Goal: Complete application form: Complete application form

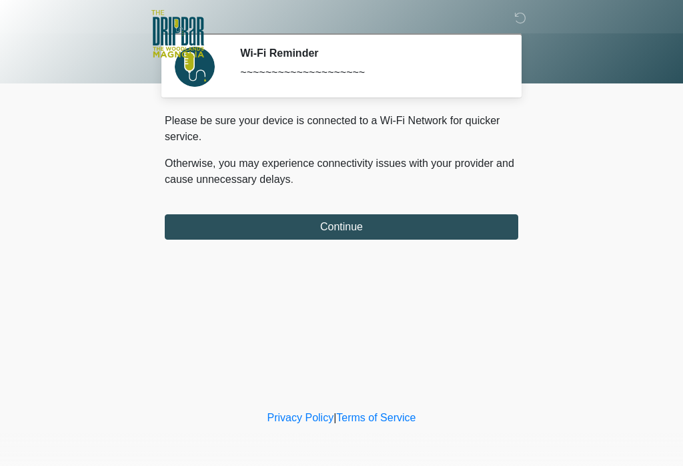
click at [410, 219] on button "Continue" at bounding box center [342, 226] width 354 height 25
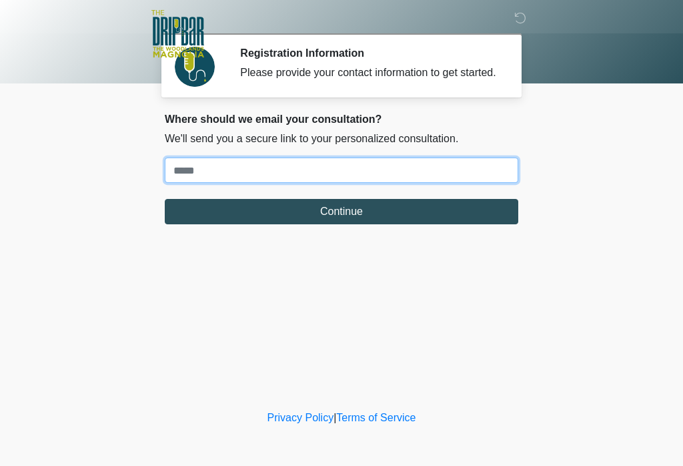
click at [212, 182] on input "Where should we email your treatment plan?" at bounding box center [342, 169] width 354 height 25
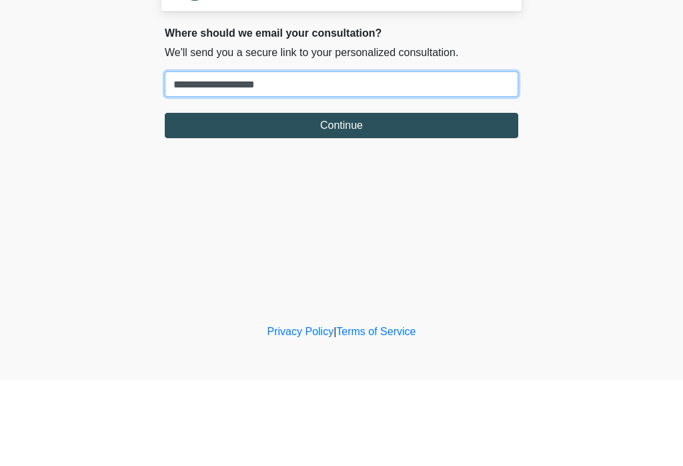
type input "**********"
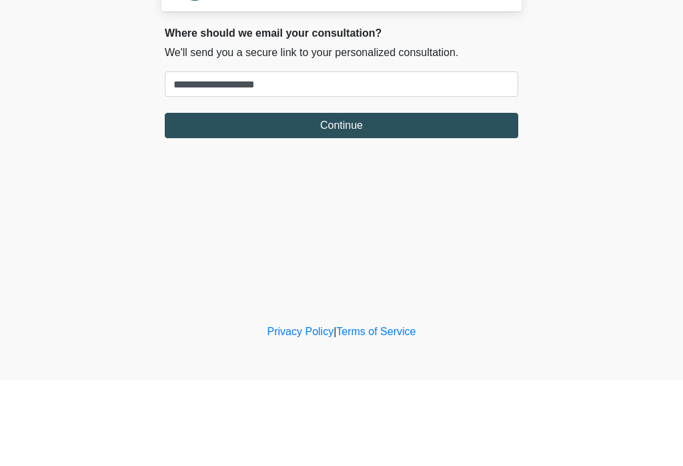
click at [376, 199] on button "Continue" at bounding box center [342, 211] width 354 height 25
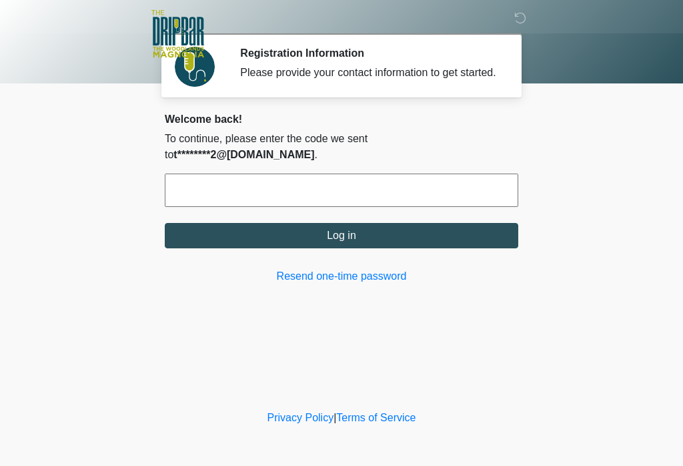
click at [225, 187] on input "text" at bounding box center [342, 189] width 354 height 33
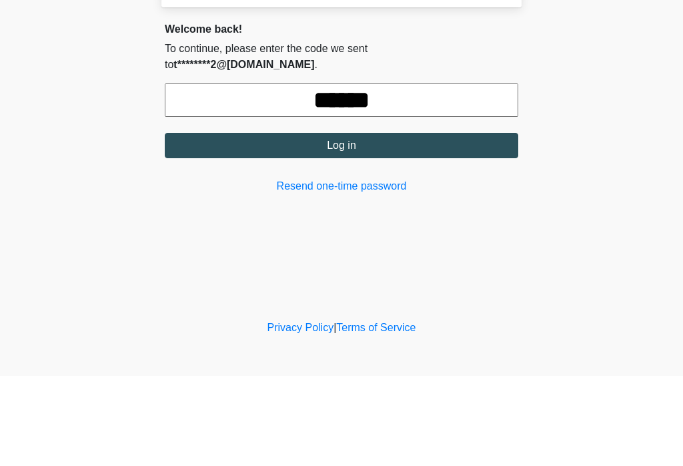
type input "******"
click at [368, 223] on button "Log in" at bounding box center [342, 235] width 354 height 25
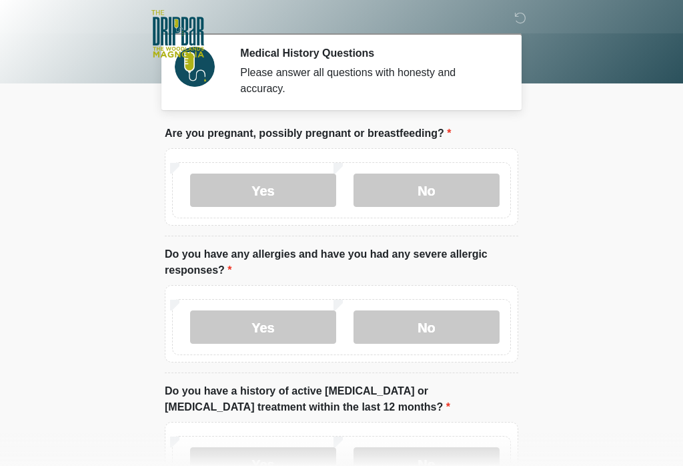
click at [432, 193] on label "No" at bounding box center [427, 189] width 146 height 33
click at [432, 324] on label "No" at bounding box center [427, 326] width 146 height 33
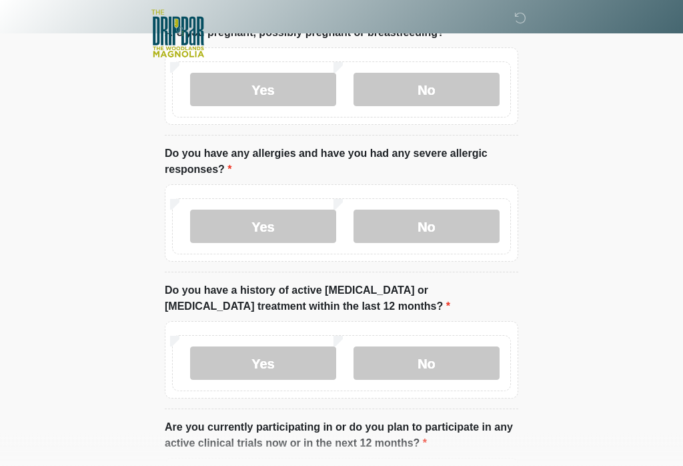
scroll to position [167, 0]
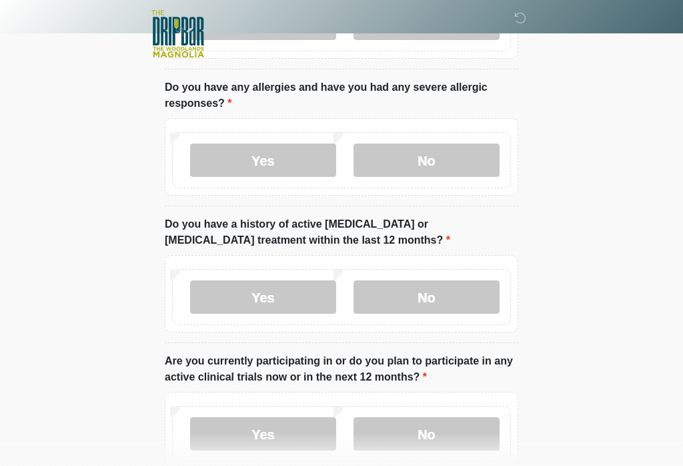
click at [419, 298] on label "No" at bounding box center [427, 296] width 146 height 33
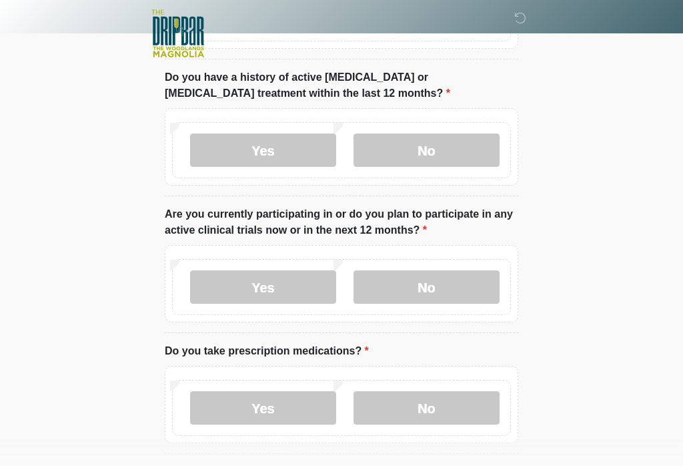
click at [428, 283] on label "No" at bounding box center [427, 287] width 146 height 33
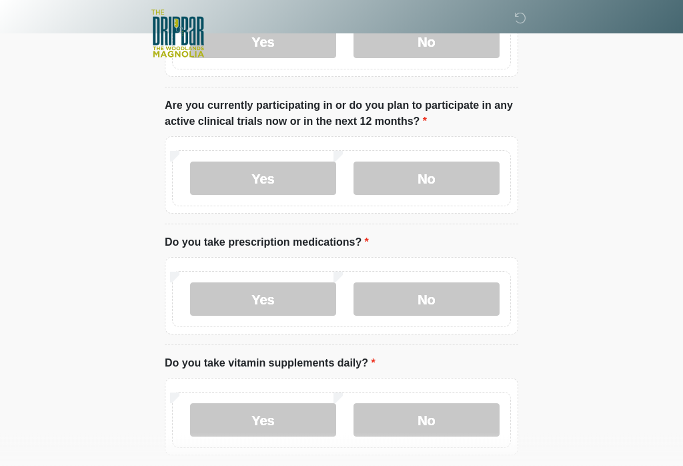
click at [250, 302] on label "Yes" at bounding box center [263, 299] width 146 height 33
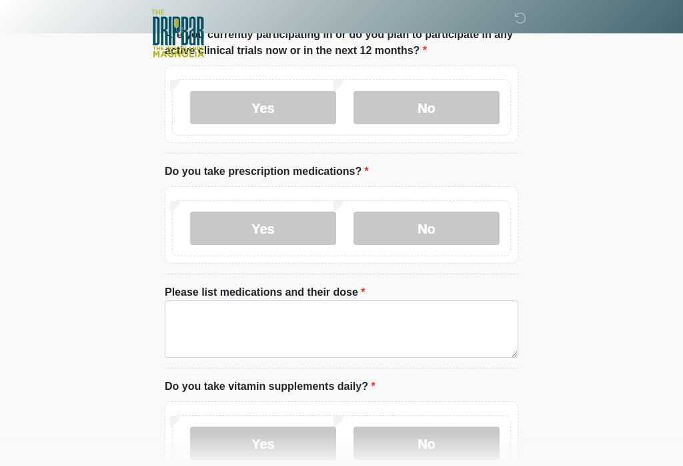
scroll to position [507, 0]
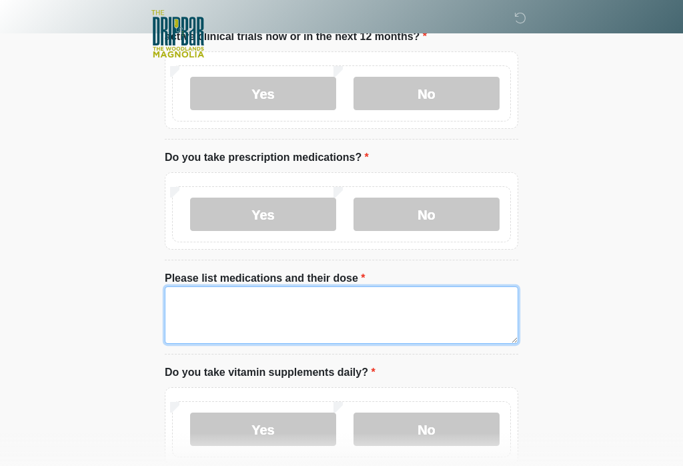
click at [195, 301] on textarea "Please list medications and their dose" at bounding box center [342, 314] width 354 height 57
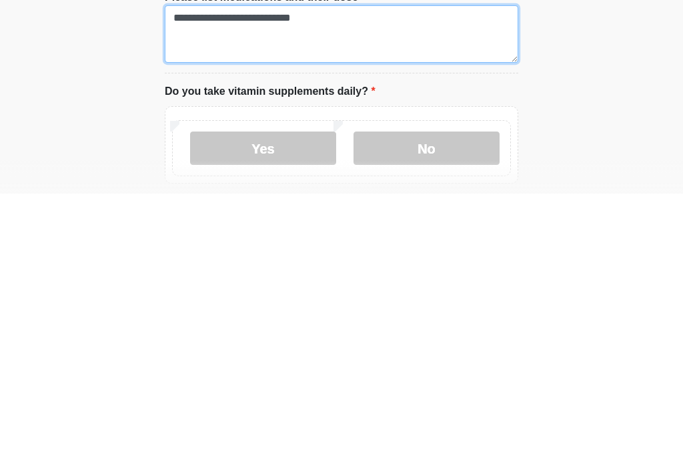
type textarea "**********"
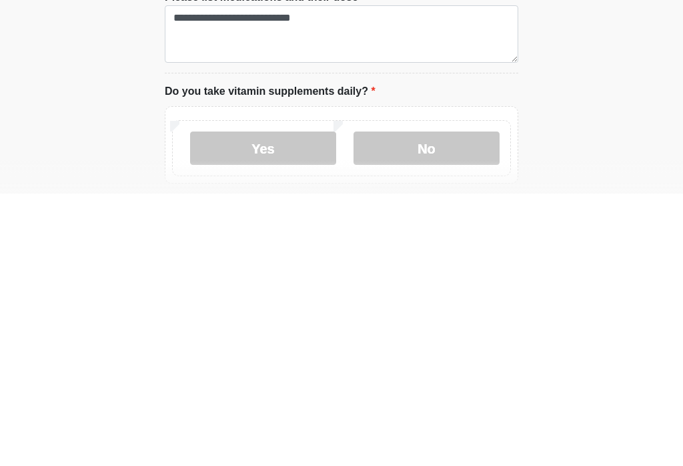
click at [257, 404] on label "Yes" at bounding box center [263, 420] width 146 height 33
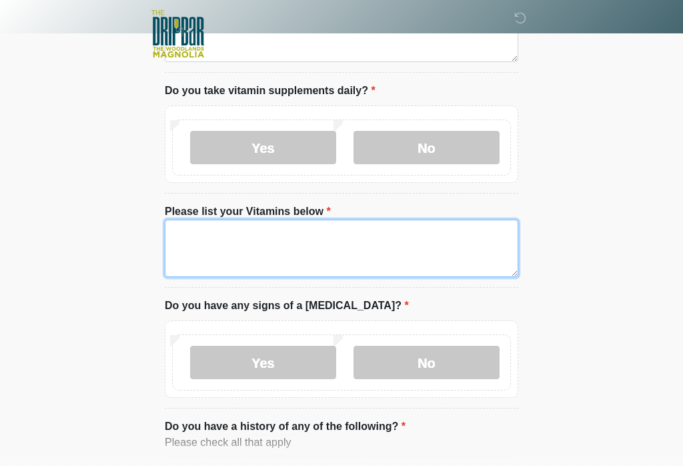
click at [202, 228] on textarea "Please list your Vitamins below" at bounding box center [342, 248] width 354 height 57
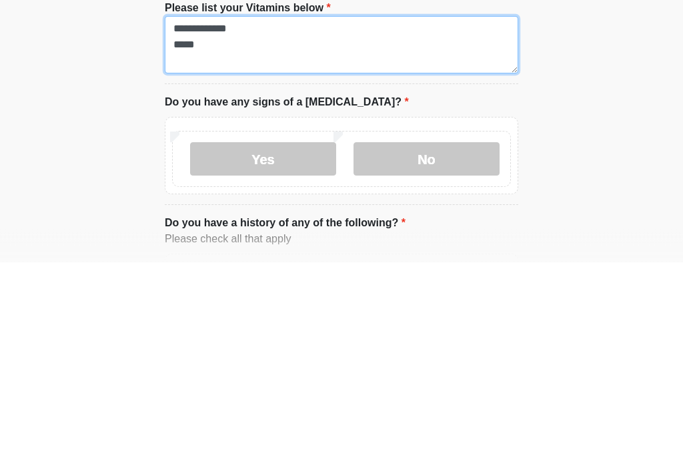
type textarea "**********"
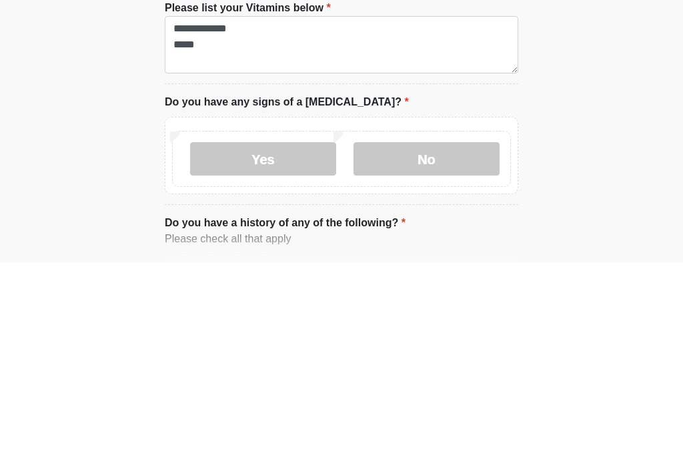
click at [440, 346] on label "No" at bounding box center [427, 362] width 146 height 33
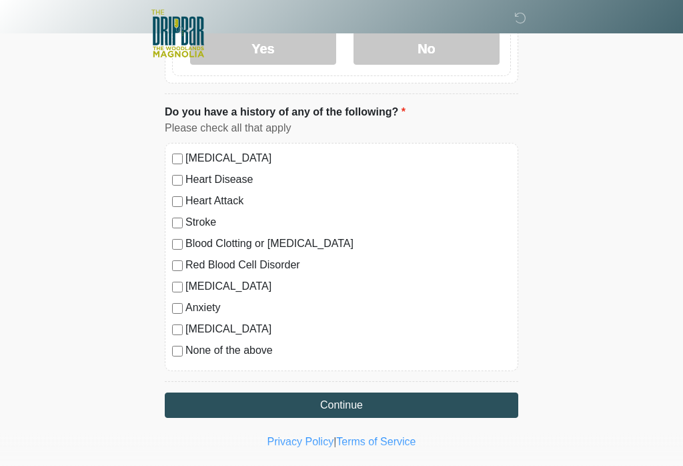
scroll to position [1103, 0]
click at [171, 358] on div "High Blood Pressure Heart Disease Heart Attack Stroke Blood Clotting or Bleedin…" at bounding box center [342, 257] width 354 height 228
click at [369, 404] on button "Continue" at bounding box center [342, 404] width 354 height 25
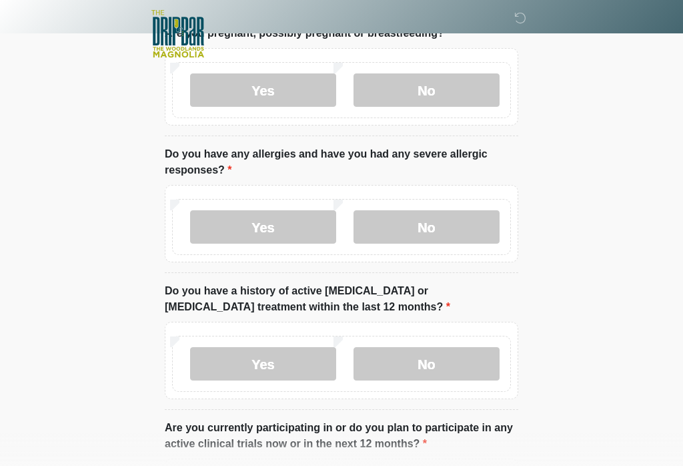
scroll to position [0, 0]
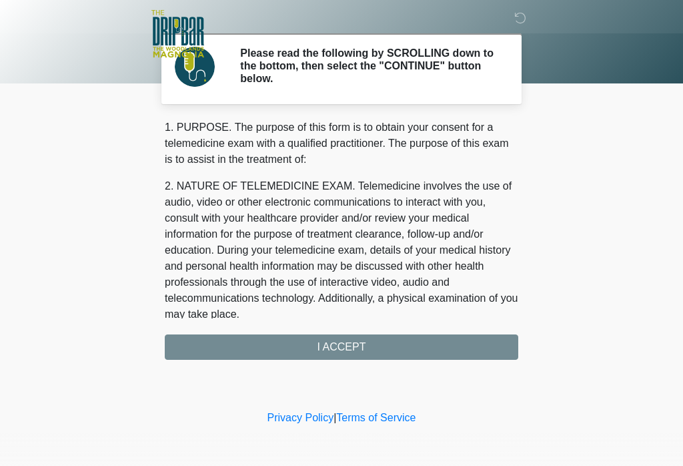
click at [352, 349] on div "1. PURPOSE. The purpose of this form is to obtain your consent for a telemedici…" at bounding box center [342, 239] width 354 height 240
click at [358, 341] on div "1. PURPOSE. The purpose of this form is to obtain your consent for a telemedici…" at bounding box center [342, 239] width 354 height 240
click at [366, 352] on div "1. PURPOSE. The purpose of this form is to obtain your consent for a telemedici…" at bounding box center [342, 239] width 354 height 240
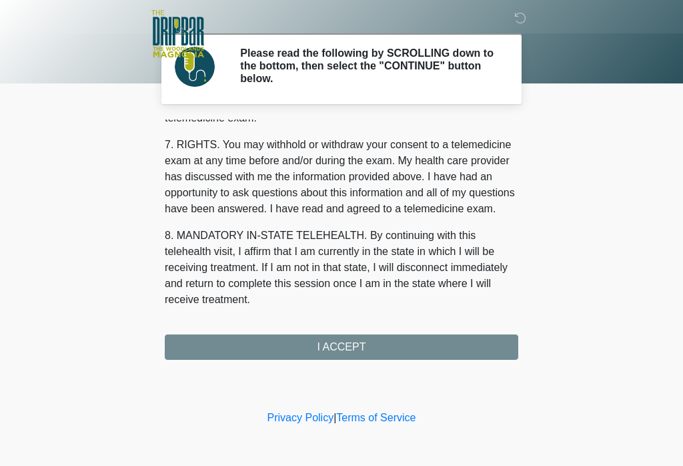
scroll to position [575, 0]
click at [360, 349] on button "I ACCEPT" at bounding box center [342, 346] width 354 height 25
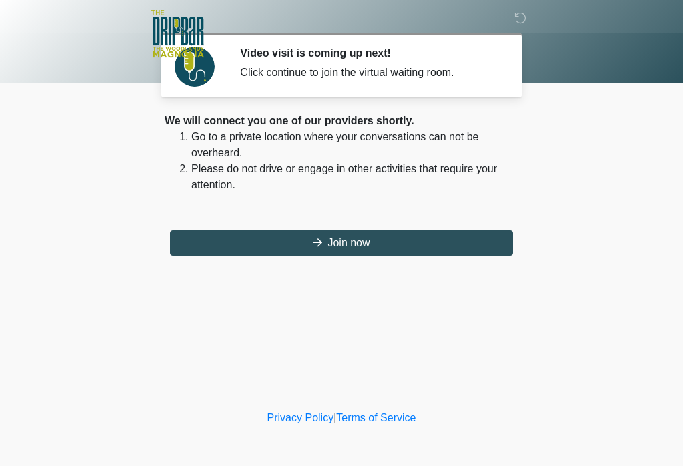
click at [352, 244] on button "Join now" at bounding box center [341, 242] width 343 height 25
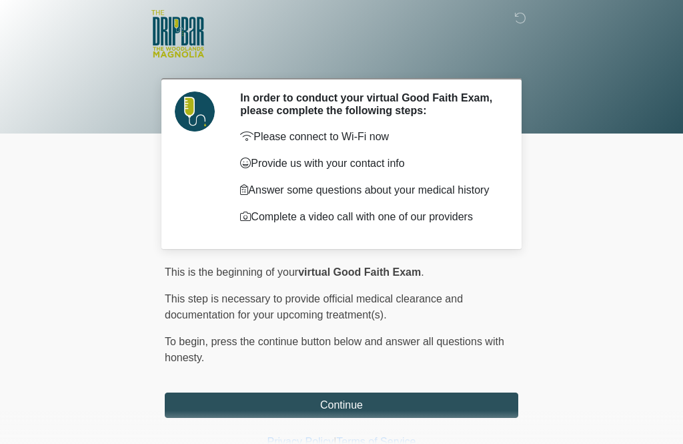
click at [376, 413] on button "Continue" at bounding box center [342, 404] width 354 height 25
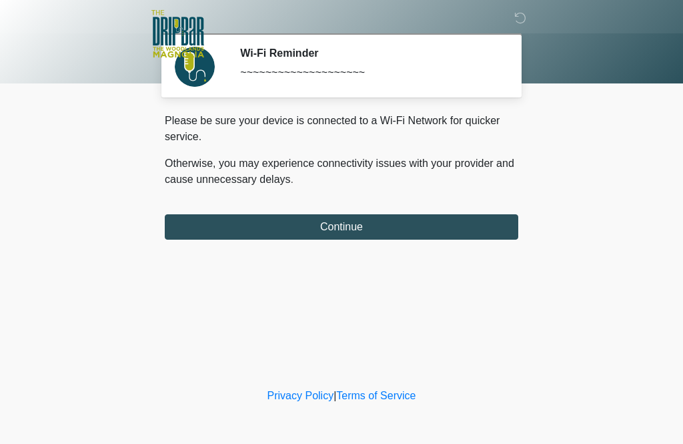
click at [356, 226] on button "Continue" at bounding box center [342, 226] width 354 height 25
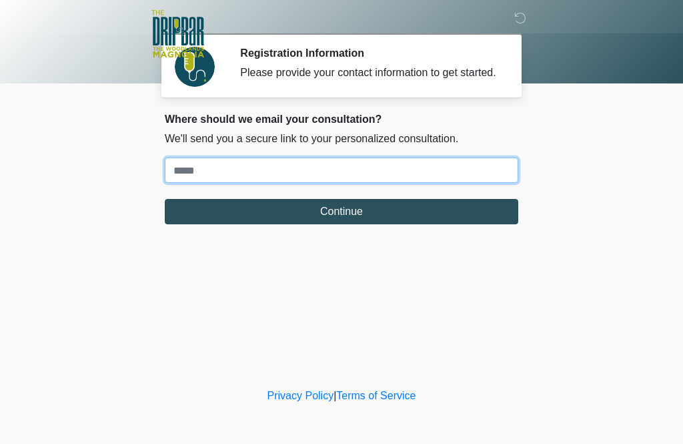
click at [215, 183] on input "Where should we email your treatment plan?" at bounding box center [342, 169] width 354 height 25
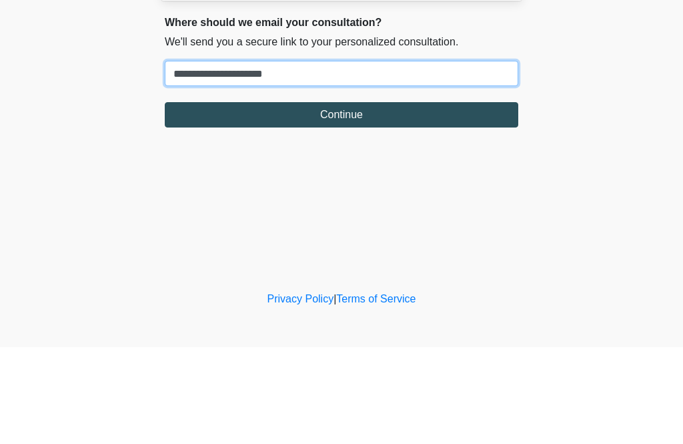
type input "**********"
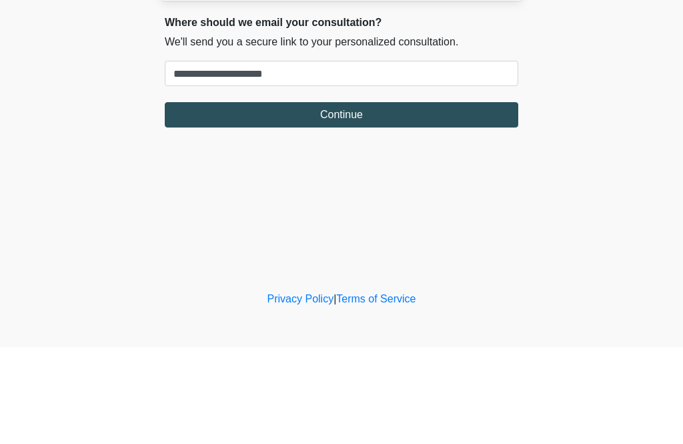
click at [345, 199] on button "Continue" at bounding box center [342, 211] width 354 height 25
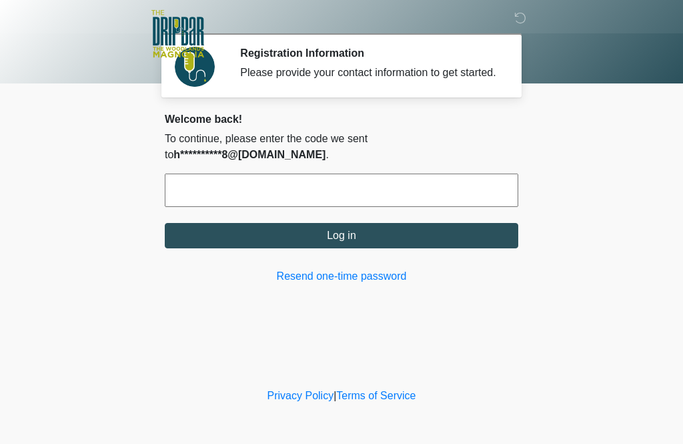
click at [234, 178] on input "text" at bounding box center [342, 189] width 354 height 33
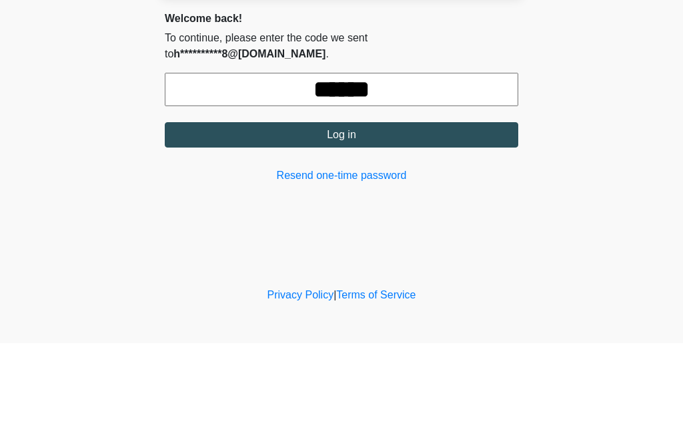
type input "******"
click at [374, 223] on button "Log in" at bounding box center [342, 235] width 354 height 25
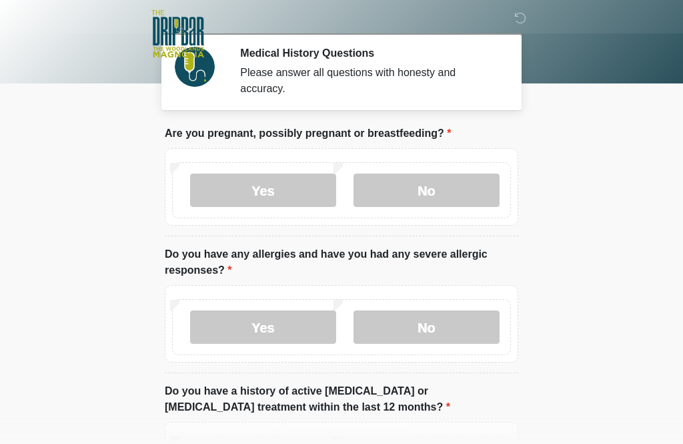
click at [422, 185] on label "No" at bounding box center [427, 189] width 146 height 33
click at [422, 326] on label "No" at bounding box center [427, 326] width 146 height 33
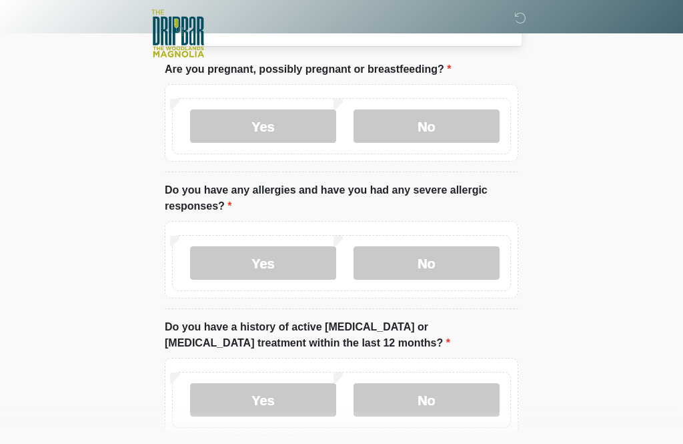
scroll to position [79, 0]
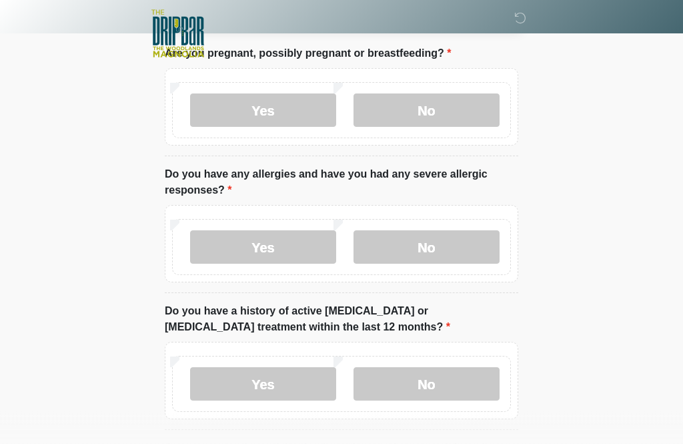
click at [426, 374] on label "No" at bounding box center [427, 384] width 146 height 33
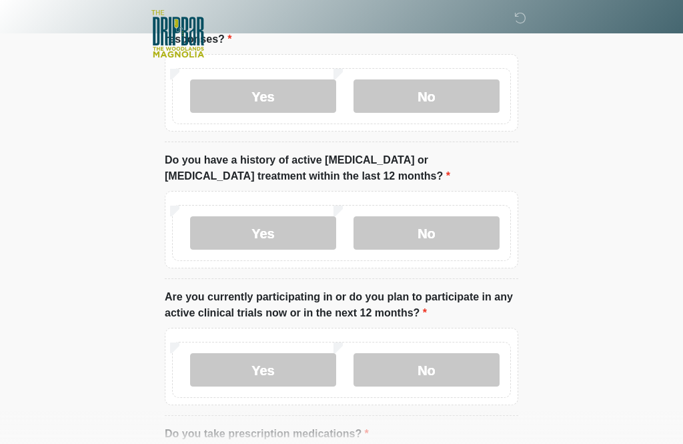
scroll to position [235, 0]
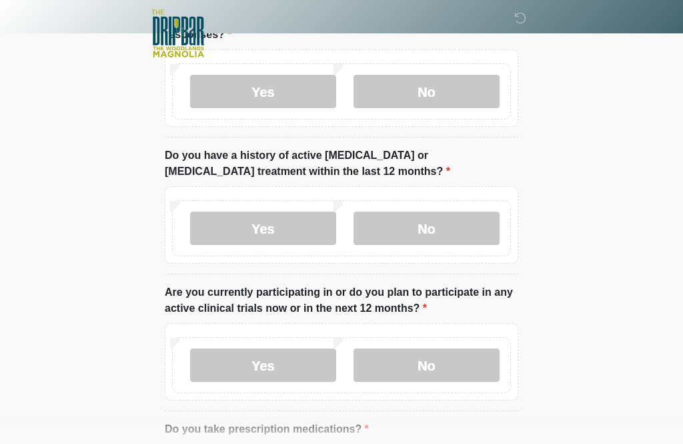
click at [439, 360] on label "No" at bounding box center [427, 365] width 146 height 33
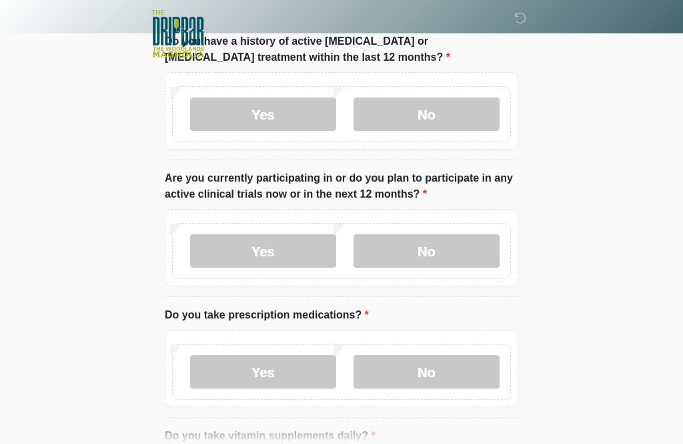
scroll to position [354, 0]
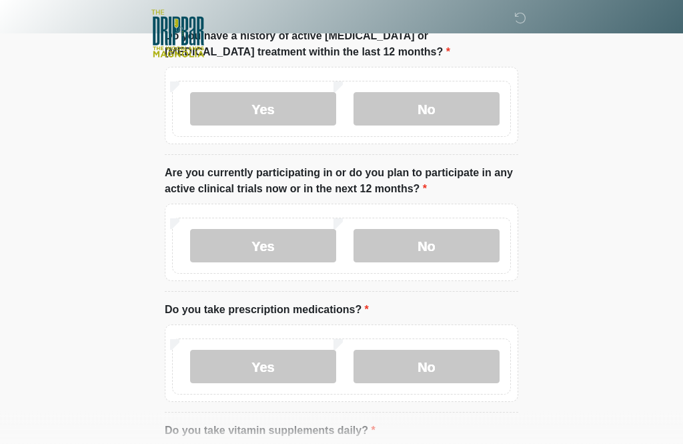
click at [427, 374] on label "No" at bounding box center [427, 366] width 146 height 33
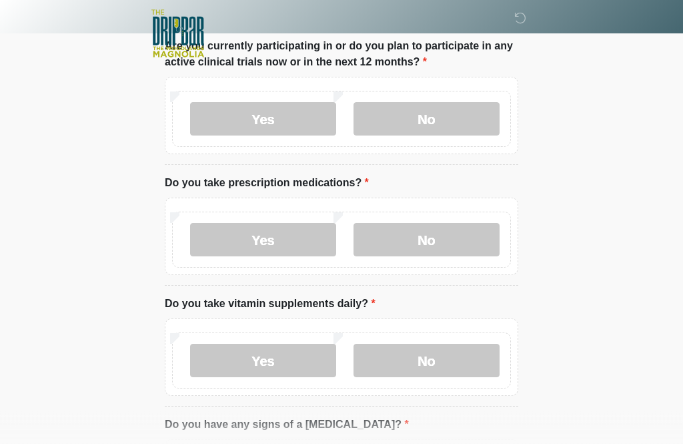
scroll to position [480, 0]
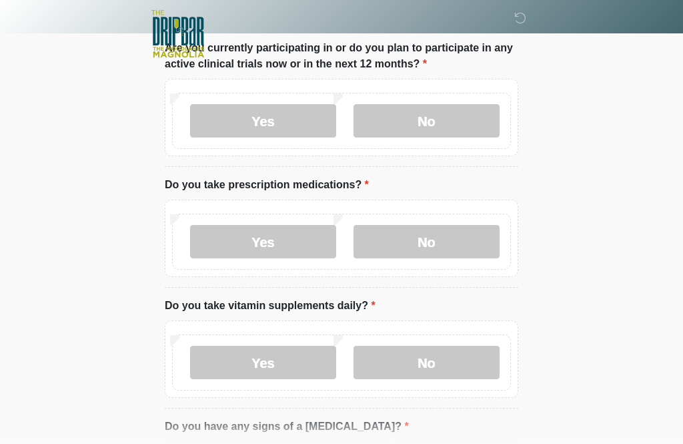
click at [295, 357] on label "Yes" at bounding box center [263, 362] width 146 height 33
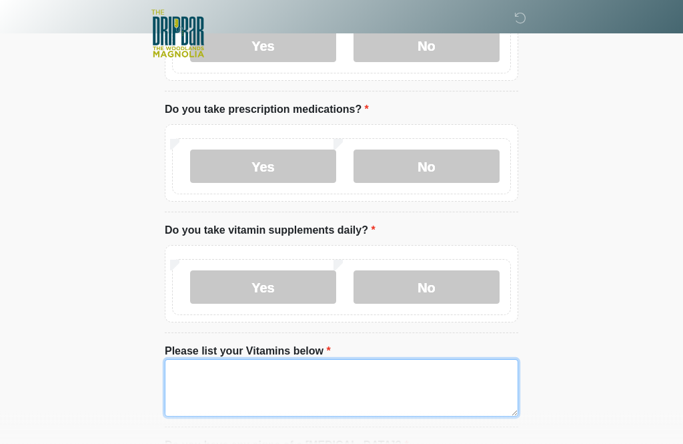
click at [221, 379] on textarea "Please list your Vitamins below" at bounding box center [342, 388] width 354 height 57
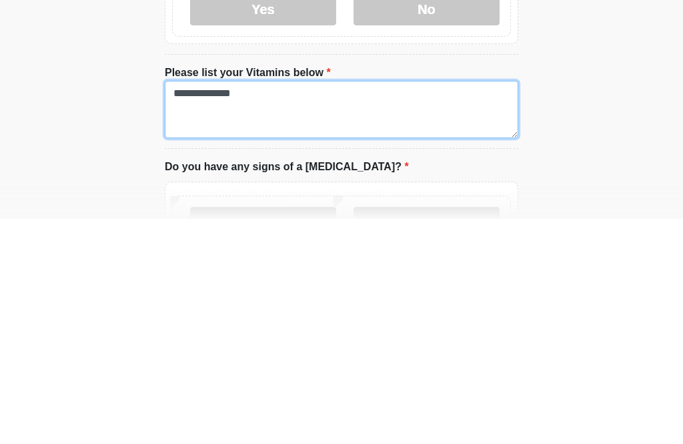
scroll to position [609, 0]
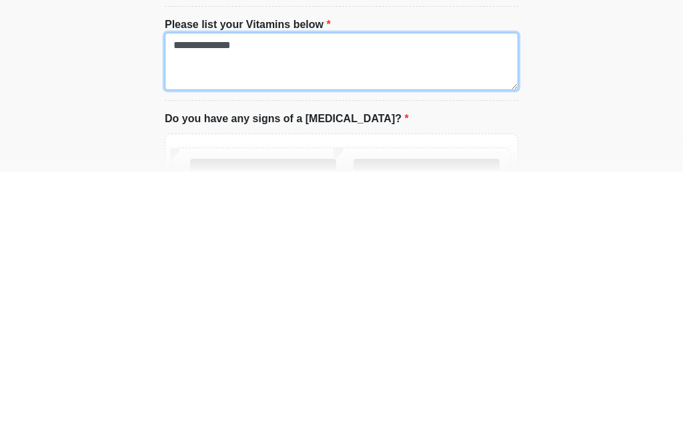
type textarea "**********"
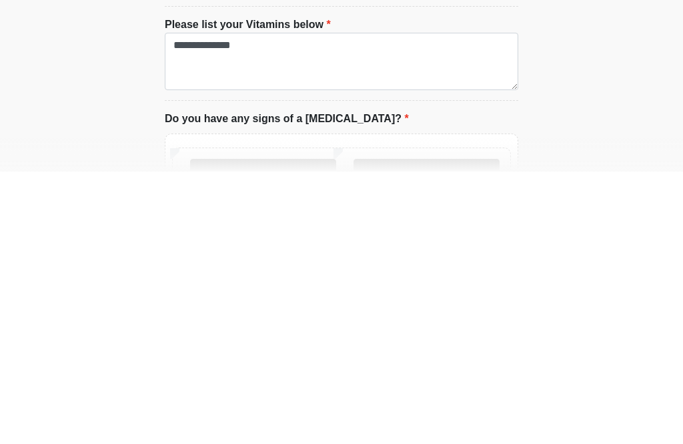
click at [448, 431] on label "No" at bounding box center [427, 447] width 146 height 33
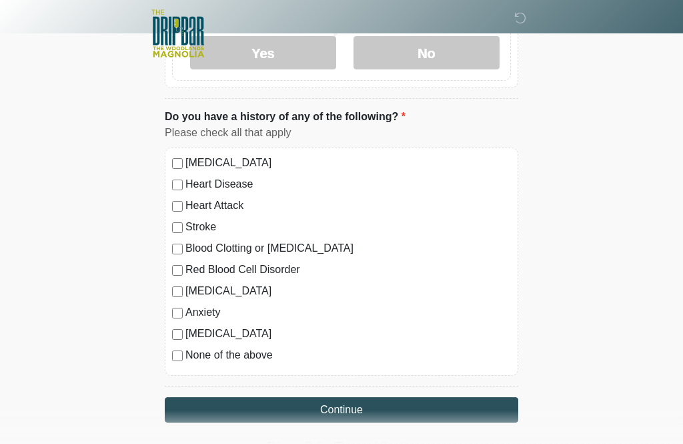
scroll to position [1005, 0]
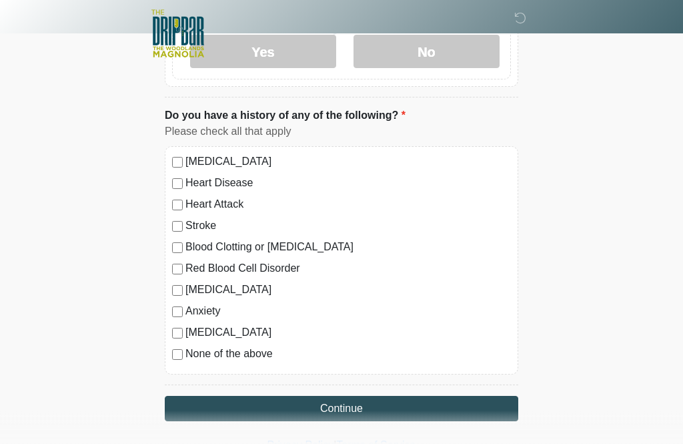
click at [364, 406] on button "Continue" at bounding box center [342, 408] width 354 height 25
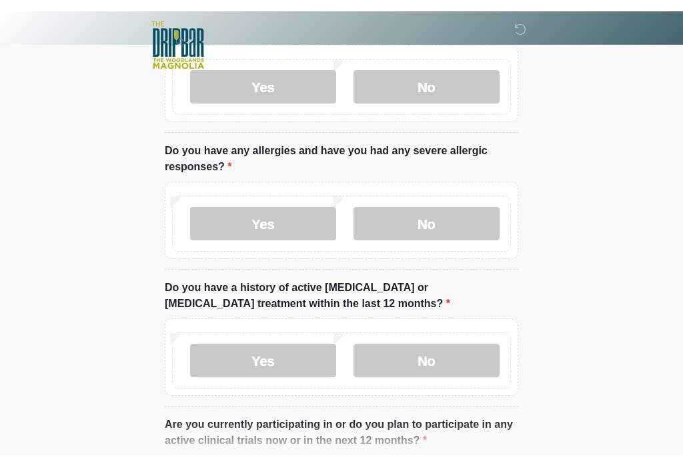
scroll to position [0, 0]
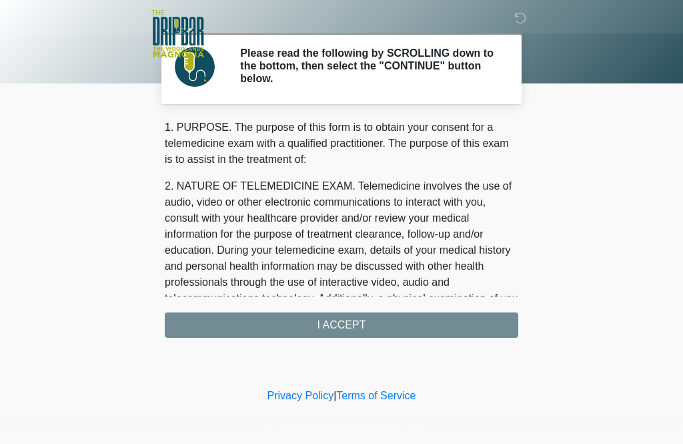
click at [353, 330] on div "1. PURPOSE. The purpose of this form is to obtain your consent for a telemedici…" at bounding box center [342, 228] width 354 height 218
click at [352, 326] on div "1. PURPOSE. The purpose of this form is to obtain your consent for a telemedici…" at bounding box center [342, 228] width 354 height 218
click at [348, 326] on div "1. PURPOSE. The purpose of this form is to obtain your consent for a telemedici…" at bounding box center [342, 228] width 354 height 218
click at [342, 310] on div "1. PURPOSE. The purpose of this form is to obtain your consent for a telemedici…" at bounding box center [342, 228] width 354 height 218
click at [357, 327] on div "1. PURPOSE. The purpose of this form is to obtain your consent for a telemedici…" at bounding box center [342, 228] width 354 height 218
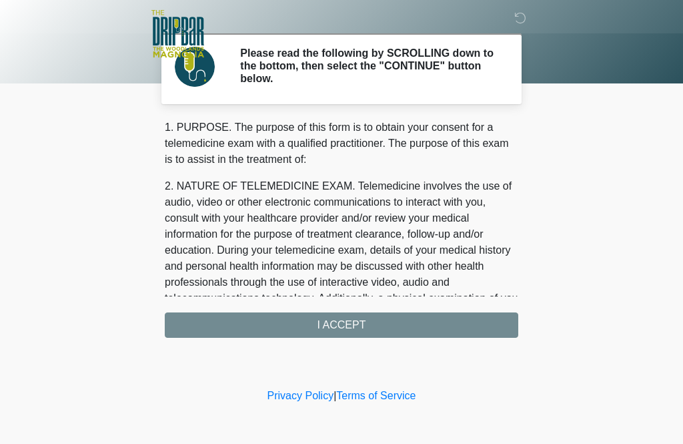
click at [348, 338] on div "‎ ‎ ‎ ‎ Please read the following by SCROLLING down to the bottom, then select …" at bounding box center [341, 192] width 400 height 358
click at [336, 330] on div "1. PURPOSE. The purpose of this form is to obtain your consent for a telemedici…" at bounding box center [342, 228] width 354 height 218
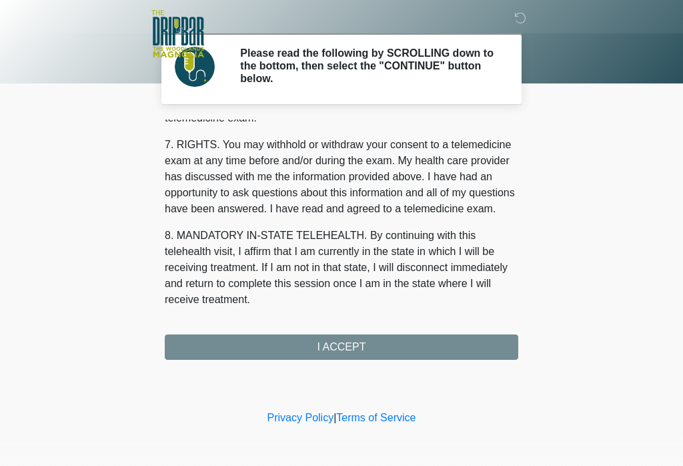
scroll to position [575, 0]
click at [351, 347] on button "I ACCEPT" at bounding box center [342, 346] width 354 height 25
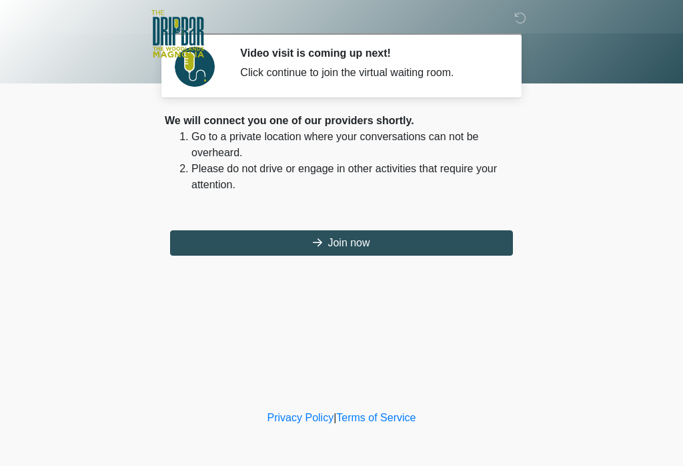
click at [349, 241] on button "Join now" at bounding box center [341, 242] width 343 height 25
